Goal: Task Accomplishment & Management: Complete application form

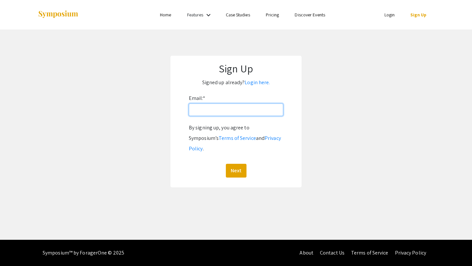
click at [235, 111] on input "Email: *" at bounding box center [236, 109] width 94 height 12
type input "[EMAIL_ADDRESS][DOMAIN_NAME]"
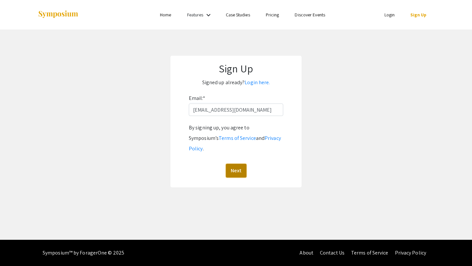
click at [235, 164] on button "Next" at bounding box center [236, 171] width 21 height 14
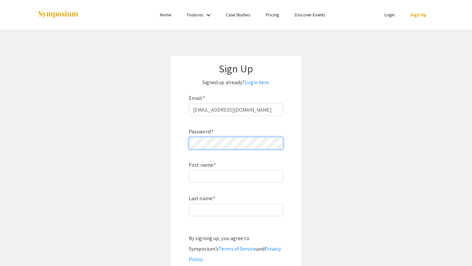
click at [180, 143] on form "Email: * [EMAIL_ADDRESS][DOMAIN_NAME] Password: * First name: * Last name: * By…" at bounding box center [236, 190] width 118 height 195
click at [249, 183] on div "Password: * First name: * Last name: * By signing up, you agree to Symposium’s …" at bounding box center [236, 202] width 94 height 172
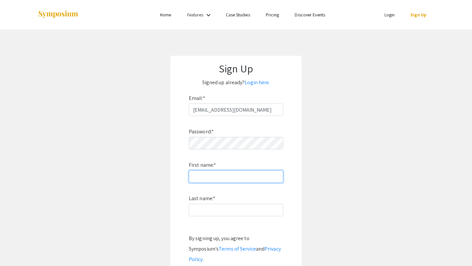
click at [246, 180] on input "First name: *" at bounding box center [236, 176] width 94 height 12
type input "Maryam"
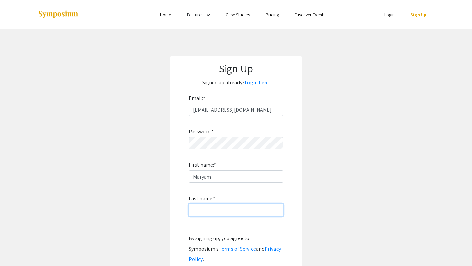
click at [237, 213] on input "Last name: *" at bounding box center [236, 210] width 94 height 12
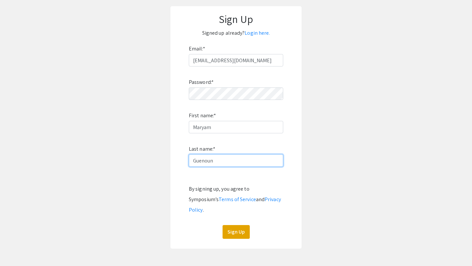
scroll to position [50, 0]
type input "Guenoun"
click at [235, 225] on button "Sign Up" at bounding box center [235, 232] width 27 height 14
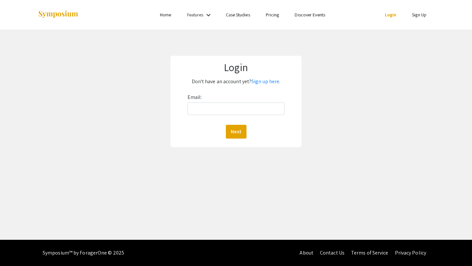
click at [204, 102] on div "Email: Next" at bounding box center [235, 115] width 97 height 47
click at [208, 109] on input "Email:" at bounding box center [235, 109] width 97 height 12
type input "[EMAIL_ADDRESS][DOMAIN_NAME]"
click at [237, 130] on button "Next" at bounding box center [236, 132] width 21 height 14
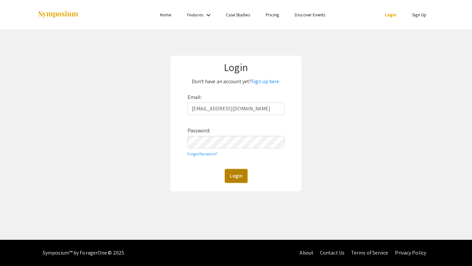
click at [243, 177] on button "Login" at bounding box center [236, 176] width 23 height 14
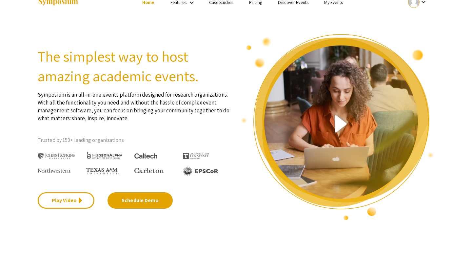
scroll to position [20, 0]
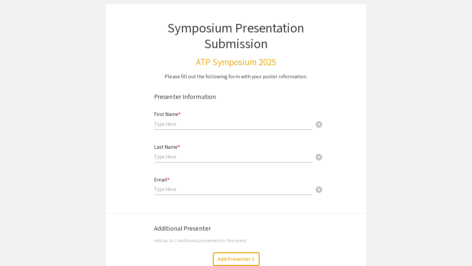
scroll to position [40, 0]
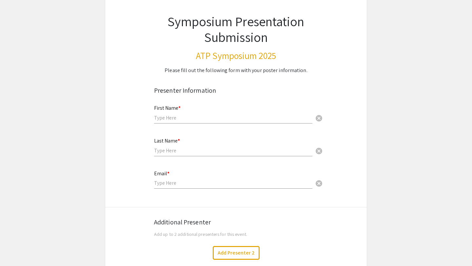
click at [182, 119] on input "text" at bounding box center [233, 117] width 158 height 7
type input "Maryam"
click at [177, 154] on input "text" at bounding box center [233, 150] width 158 height 7
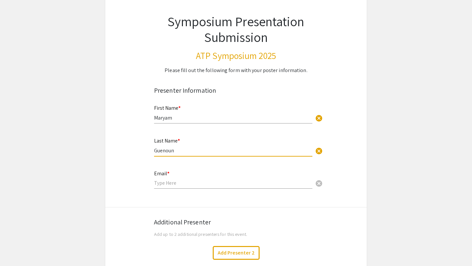
type input "Guenoun"
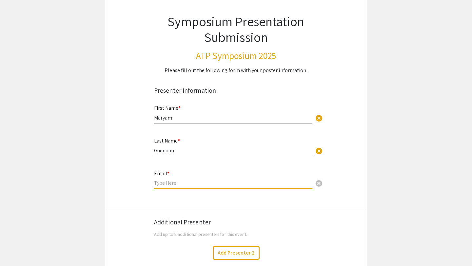
click at [177, 181] on input "email" at bounding box center [233, 182] width 158 height 7
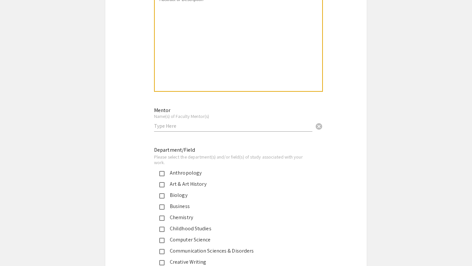
scroll to position [570, 0]
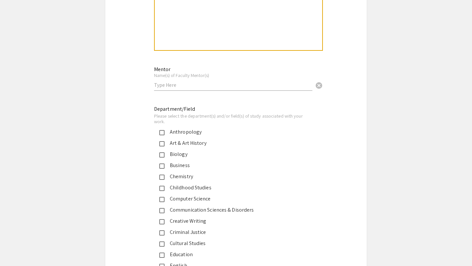
type input "[EMAIL_ADDRESS][DOMAIN_NAME]"
click at [184, 87] on input "text" at bounding box center [233, 85] width 158 height 7
type input "Dr.Ellen Ingmanson"
click at [161, 132] on mat-pseudo-checkbox at bounding box center [161, 132] width 5 height 5
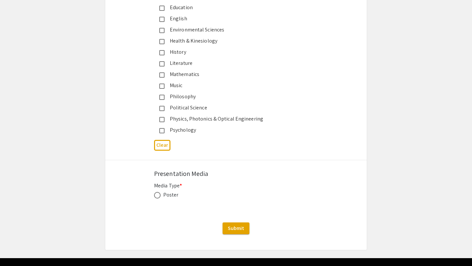
scroll to position [836, 0]
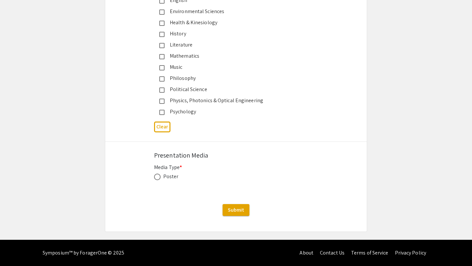
click at [158, 177] on span at bounding box center [157, 177] width 7 height 7
click at [158, 177] on input "radio" at bounding box center [157, 177] width 7 height 7
radio input "true"
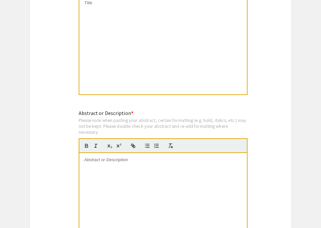
scroll to position [369, 0]
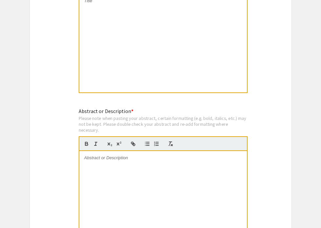
click at [94, 164] on div at bounding box center [162, 200] width 167 height 98
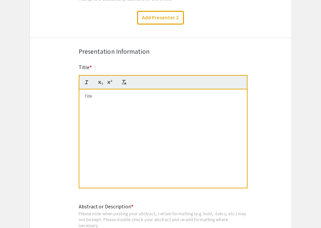
scroll to position [274, 0]
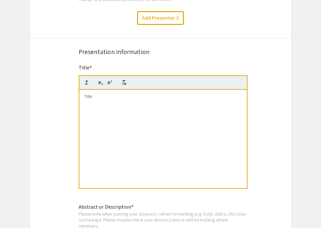
click at [97, 100] on div at bounding box center [162, 139] width 167 height 98
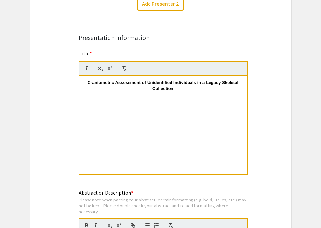
scroll to position [284, 0]
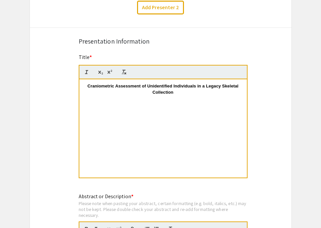
click at [88, 89] on strong "Craniometric Assessment of Unidentified Individuals in a Legacy Skeletal Collec…" at bounding box center [163, 89] width 152 height 11
click at [151, 96] on p at bounding box center [163, 98] width 158 height 6
click at [151, 91] on p "Craniometric Assessment of Unidentified Individuals in a Legacy Skeletal Collec…" at bounding box center [163, 89] width 158 height 12
click at [176, 96] on p at bounding box center [163, 98] width 158 height 6
click at [87, 86] on strong "Craniometric Assessment of Unidentified Individuals in a Legacy Skeletal Collec…" at bounding box center [163, 89] width 152 height 11
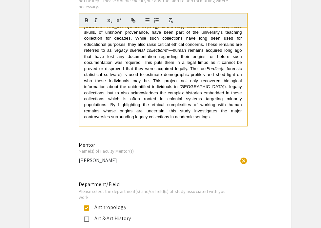
scroll to position [495, 0]
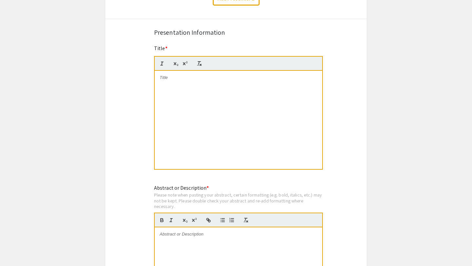
scroll to position [296, 0]
